Goal: Task Accomplishment & Management: Use online tool/utility

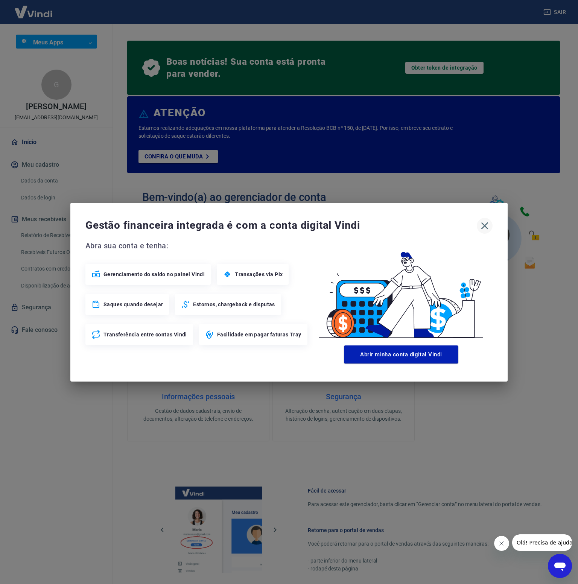
click at [484, 224] on icon "button" at bounding box center [484, 226] width 12 height 12
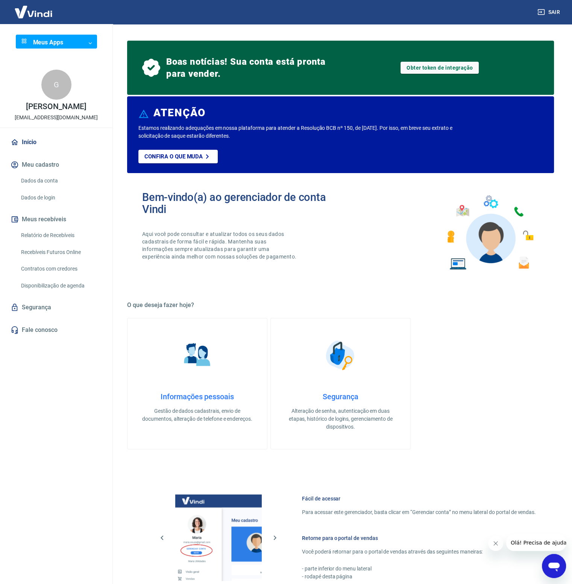
click at [384, 291] on div "Boas notícias! Sua conta está pronta para vender. Obter token de integração ATE…" at bounding box center [340, 362] width 427 height 647
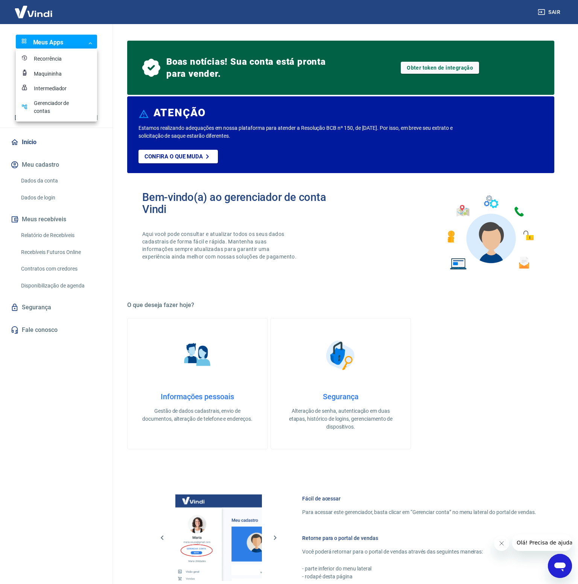
click at [80, 36] on body "Sair Meus Apps ​ ​ G [PERSON_NAME] [PERSON_NAME][EMAIL_ADDRESS][DOMAIN_NAME] In…" at bounding box center [289, 292] width 578 height 584
click at [52, 57] on div "Recorrência" at bounding box center [53, 59] width 38 height 8
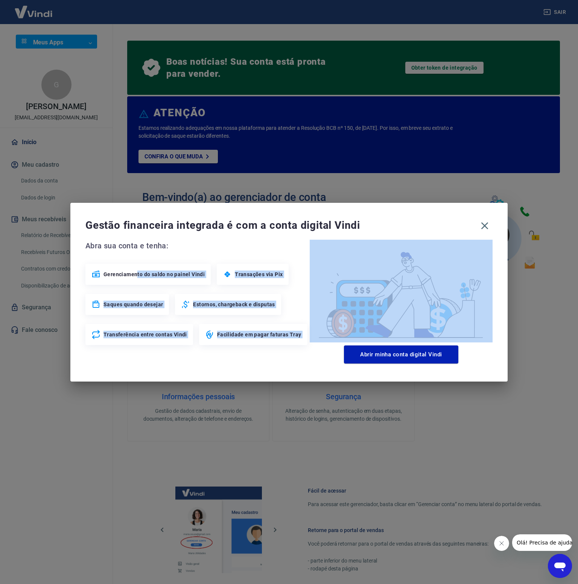
drag, startPoint x: 156, startPoint y: 276, endPoint x: 329, endPoint y: 299, distance: 174.5
click at [322, 309] on div "Abra sua conta e tenha: Gerenciamento do saldo no painel Vindi Transações via P…" at bounding box center [288, 302] width 407 height 124
click at [483, 226] on icon "button" at bounding box center [484, 225] width 7 height 7
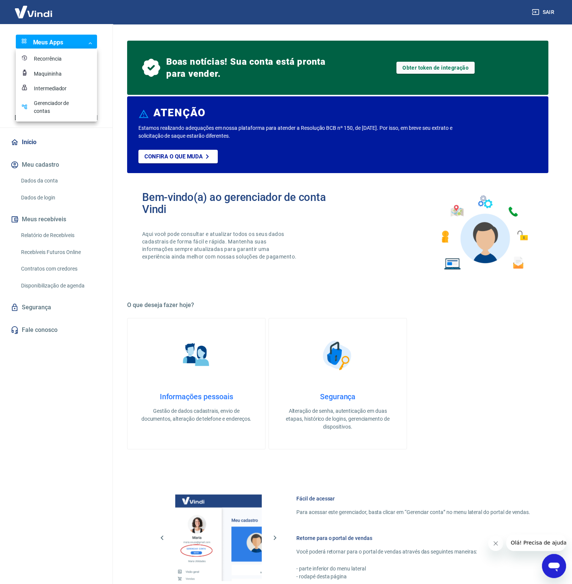
click at [83, 44] on body "Sair Meus Apps ​ ​ G [PERSON_NAME] [PERSON_NAME][EMAIL_ADDRESS][DOMAIN_NAME] In…" at bounding box center [286, 292] width 572 height 584
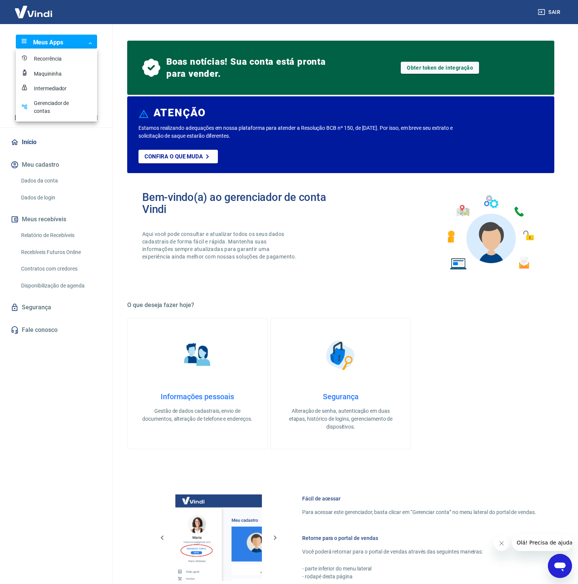
click at [54, 110] on div "Gerenciador de contas" at bounding box center [53, 107] width 38 height 16
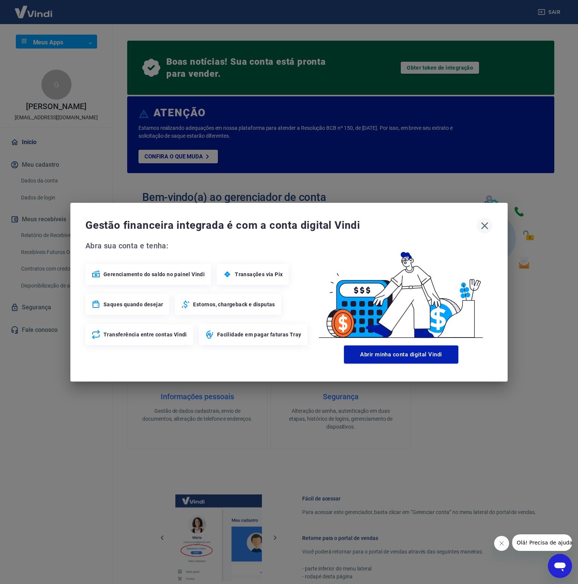
click at [487, 224] on icon "button" at bounding box center [484, 226] width 12 height 12
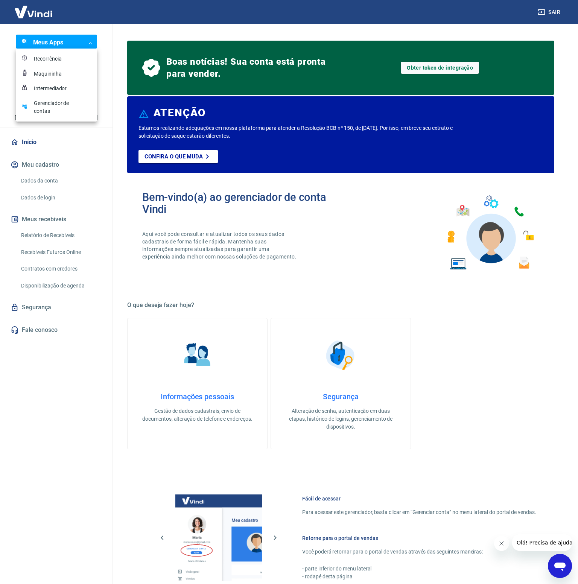
click at [77, 43] on body "Sair Meus Apps ​ ​ G [PERSON_NAME] [PERSON_NAME][EMAIL_ADDRESS][DOMAIN_NAME] In…" at bounding box center [289, 292] width 578 height 584
click at [55, 57] on div "Recorrência" at bounding box center [53, 59] width 38 height 8
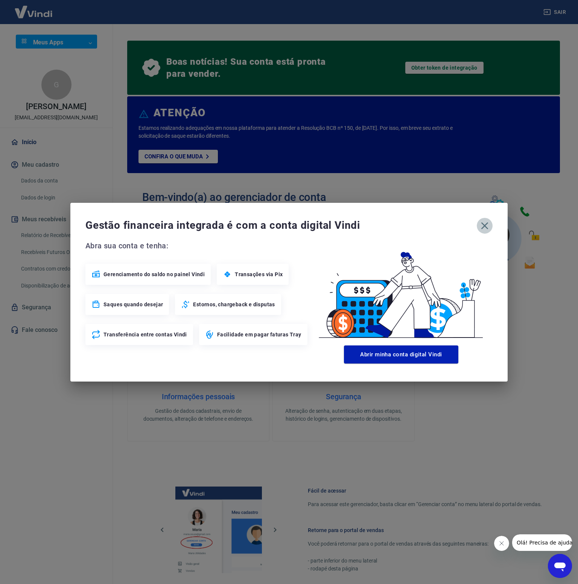
click at [481, 218] on button "button" at bounding box center [484, 226] width 16 height 16
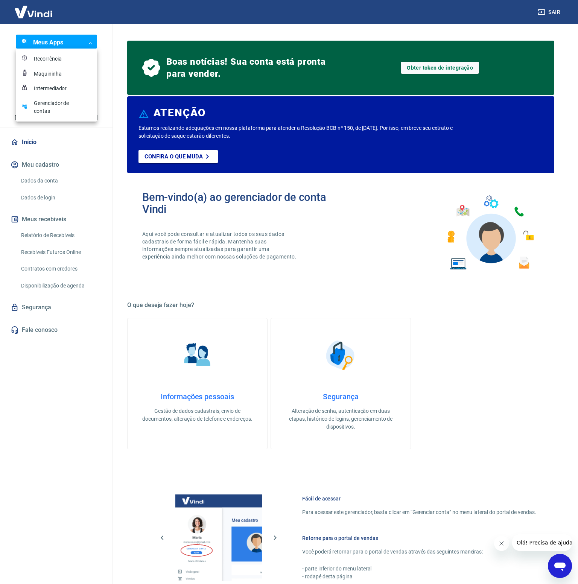
click at [86, 43] on body "Sair Meus Apps ​ ​ G [PERSON_NAME] [PERSON_NAME][EMAIL_ADDRESS][DOMAIN_NAME] In…" at bounding box center [289, 292] width 578 height 584
click at [439, 68] on div at bounding box center [289, 292] width 578 height 584
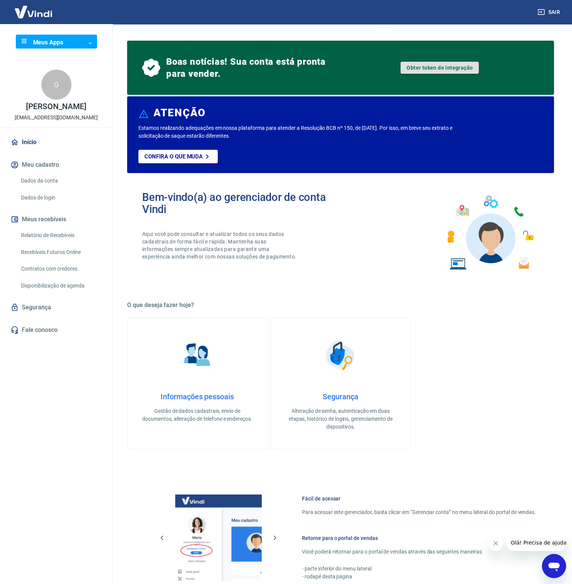
click at [429, 66] on link "Obter token de integração" at bounding box center [440, 68] width 78 height 12
